Goal: Information Seeking & Learning: Learn about a topic

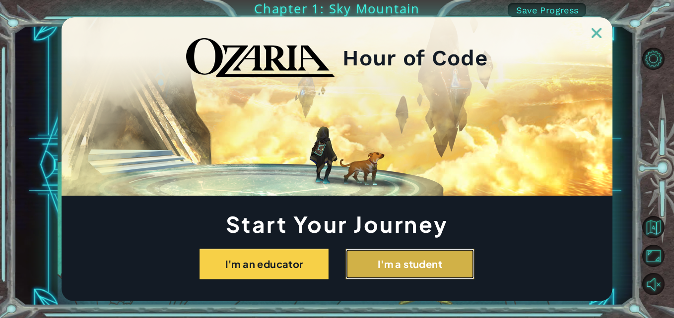
click at [392, 270] on button "I'm a student" at bounding box center [409, 264] width 129 height 31
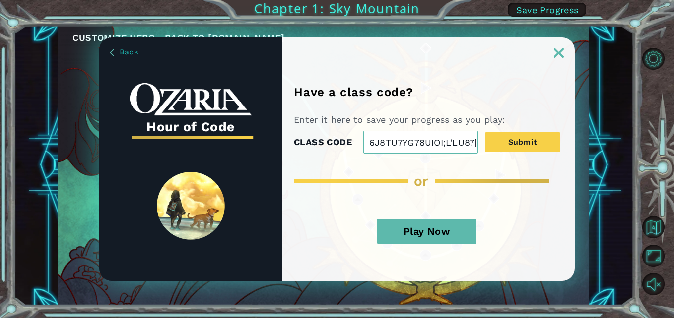
scroll to position [0, 529]
type input "POLJUJH V6CFVB NBVCXCV I GHBJNM, TFRGHBN DTSFGJVHJKIBIUNY78U9IKJLOIJ8U7U9JOJUI;…"
click at [421, 240] on button "Play Now" at bounding box center [426, 231] width 99 height 25
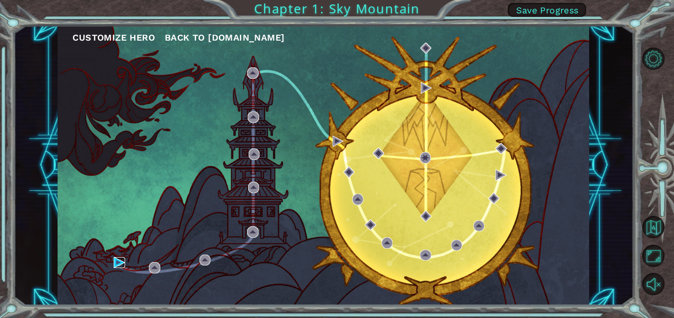
scroll to position [0, 0]
click at [338, 144] on img at bounding box center [337, 141] width 11 height 11
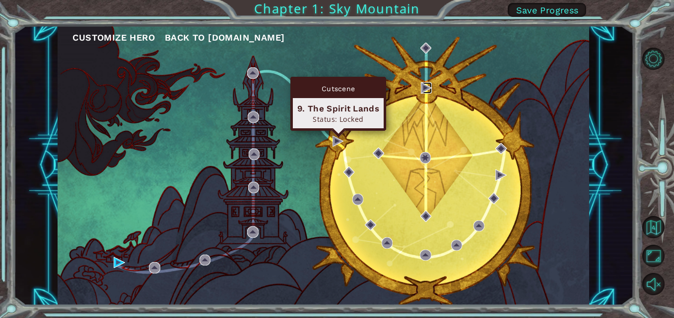
click at [424, 86] on img at bounding box center [426, 87] width 11 height 11
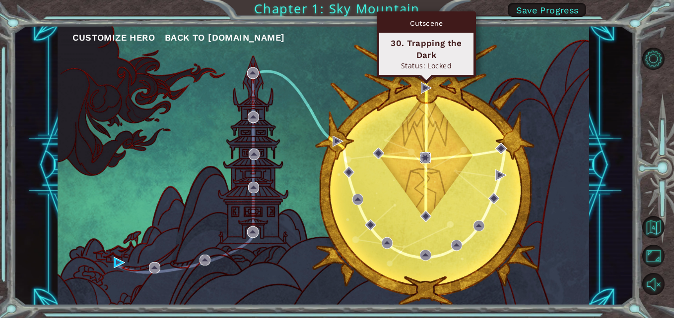
click at [429, 158] on img at bounding box center [425, 157] width 11 height 11
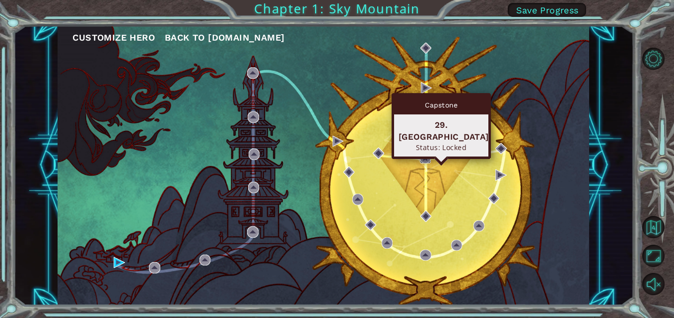
click at [426, 160] on img at bounding box center [425, 157] width 11 height 11
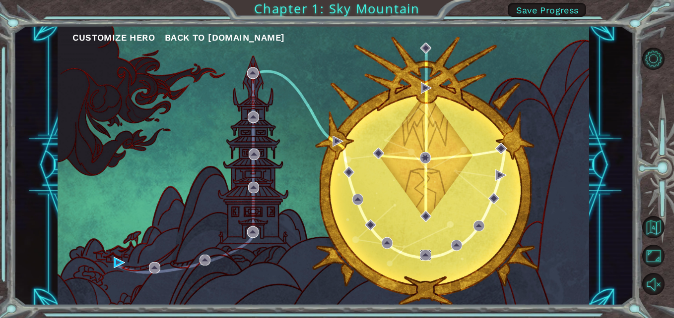
click at [430, 252] on img at bounding box center [425, 255] width 11 height 11
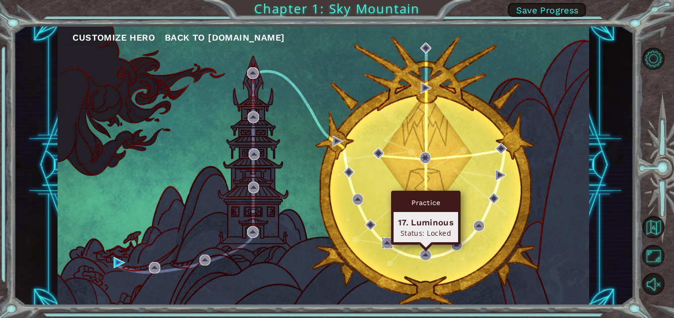
click at [385, 245] on img at bounding box center [386, 243] width 11 height 11
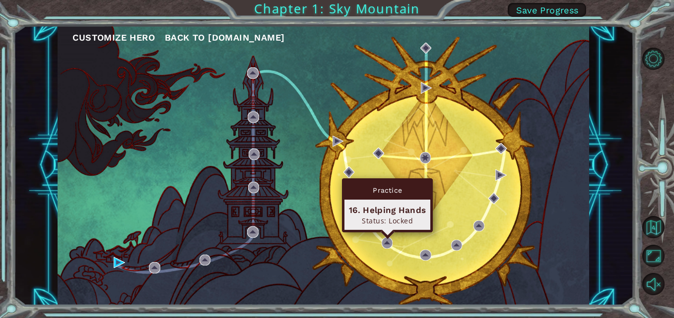
click at [364, 231] on div "Practice 16. Helping Hands Status: Locked" at bounding box center [387, 206] width 91 height 54
click at [649, 288] on button "Unmute" at bounding box center [653, 284] width 22 height 22
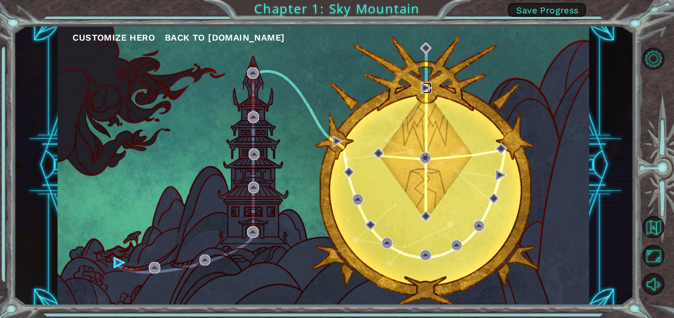
click at [426, 89] on img at bounding box center [426, 87] width 11 height 11
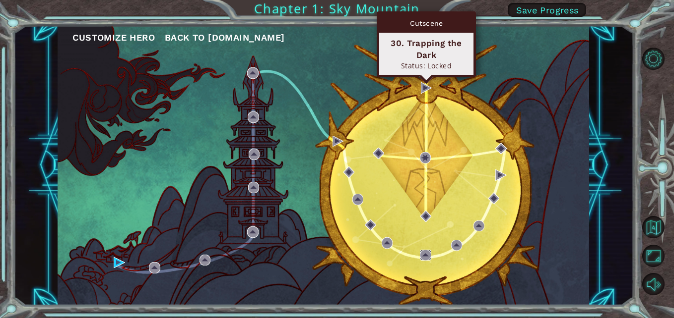
click at [427, 258] on img at bounding box center [425, 255] width 11 height 11
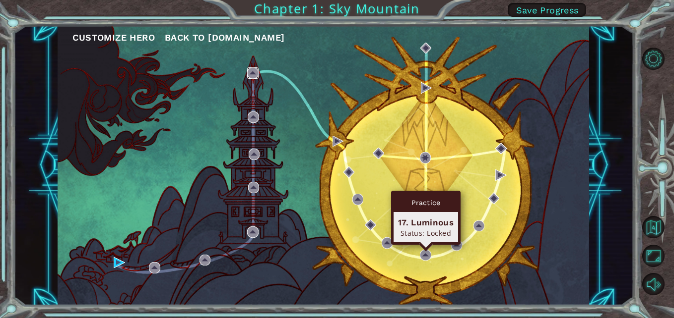
click at [254, 70] on img at bounding box center [252, 72] width 11 height 11
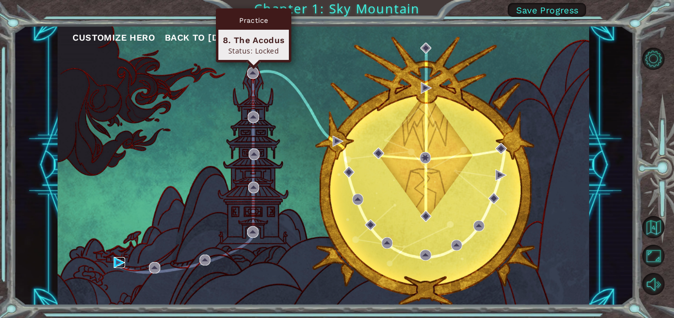
click at [118, 267] on img at bounding box center [119, 262] width 11 height 11
